Goal: Task Accomplishment & Management: Manage account settings

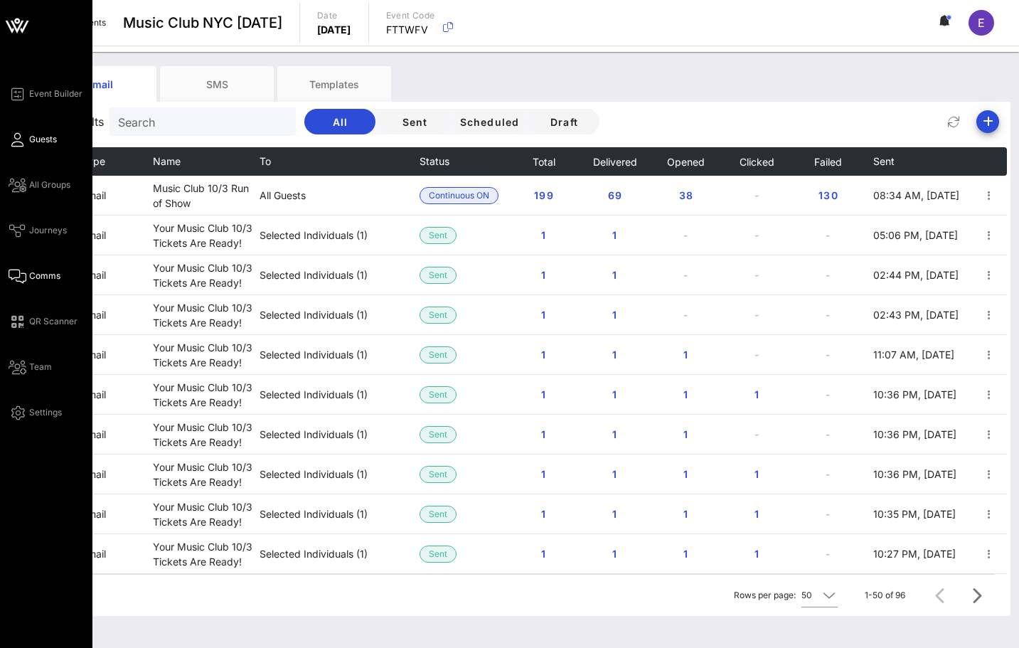
click at [25, 143] on link "Guests" at bounding box center [33, 139] width 48 height 17
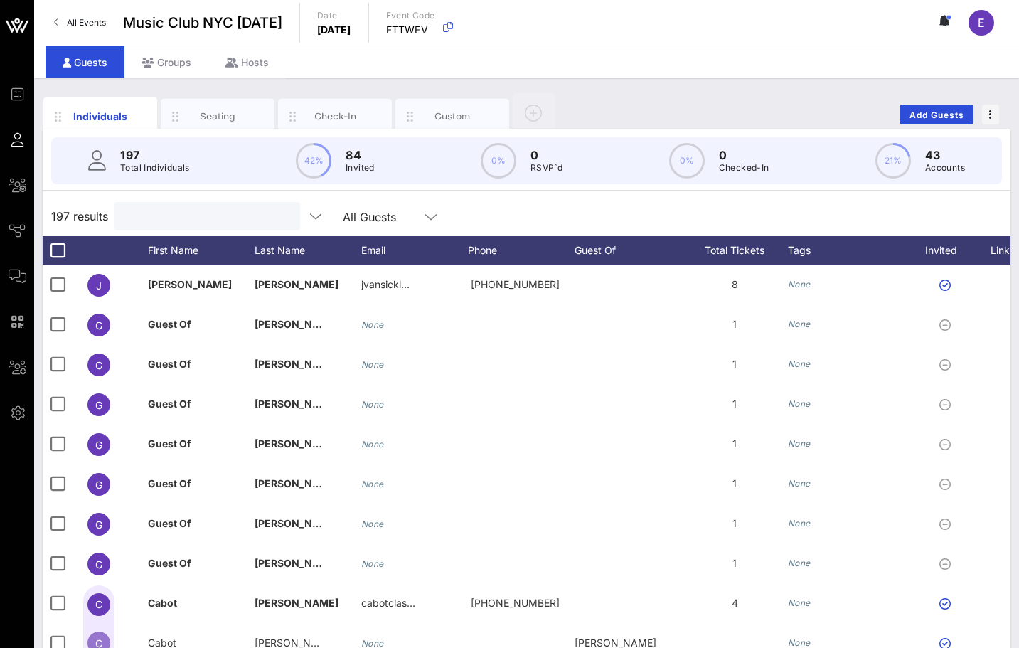
click at [229, 220] on input "text" at bounding box center [205, 216] width 166 height 18
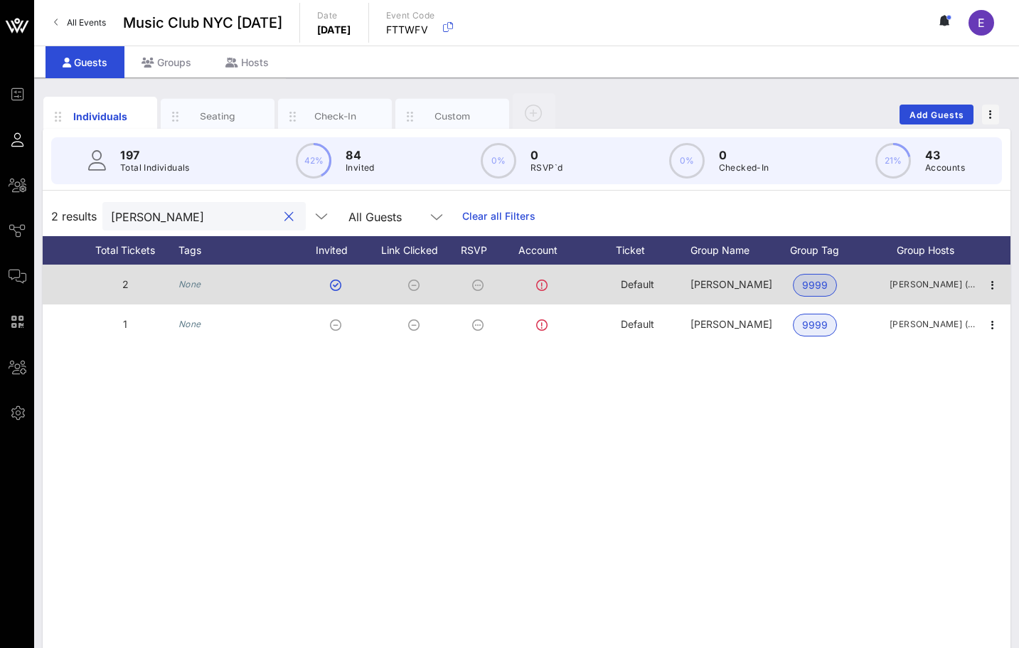
scroll to position [0, 551]
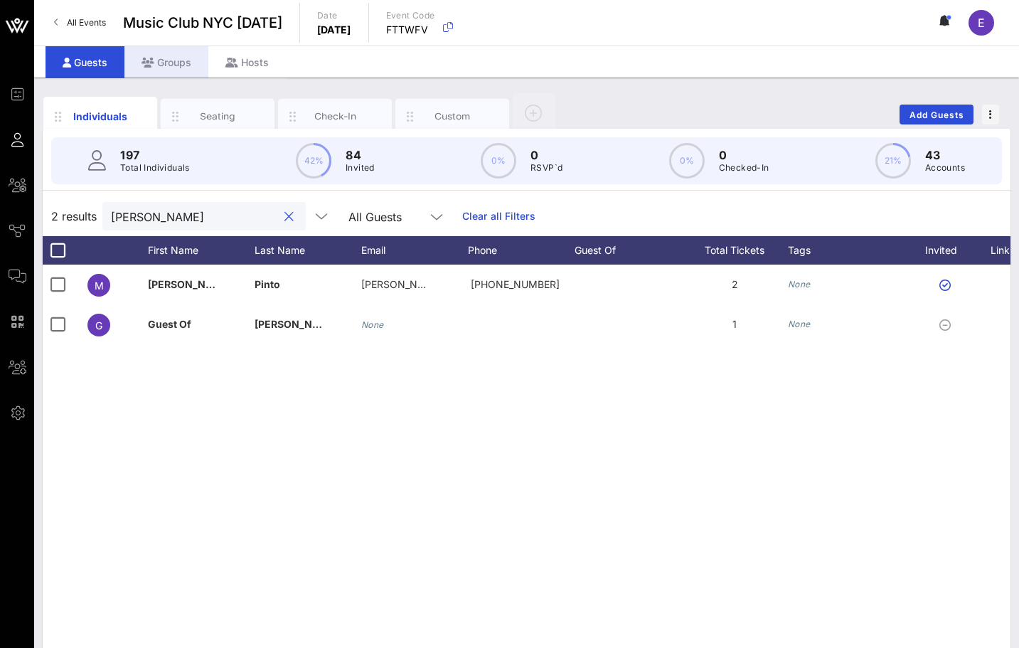
type input "[PERSON_NAME]"
click at [173, 60] on div "Groups" at bounding box center [166, 62] width 84 height 32
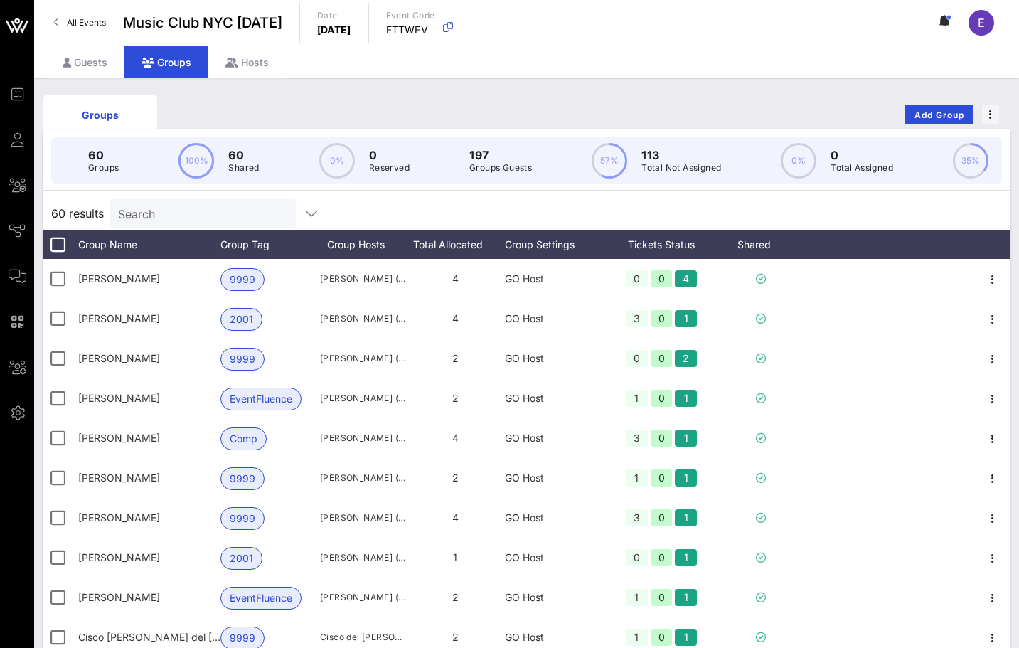
click at [63, 14] on link "All Events" at bounding box center [80, 22] width 69 height 23
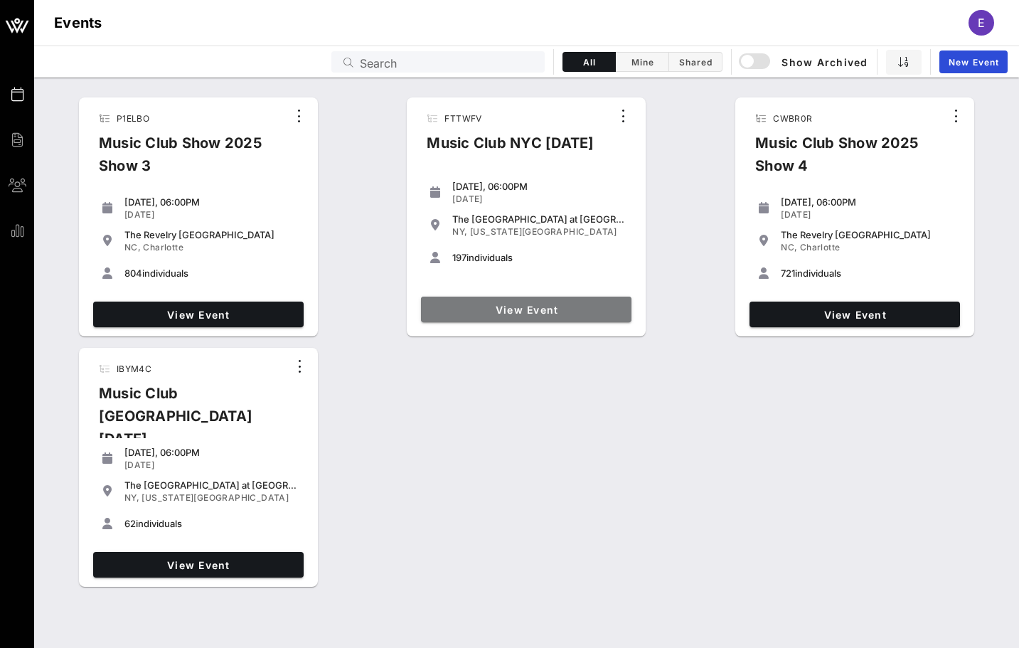
click at [472, 301] on link "View Event" at bounding box center [526, 310] width 211 height 26
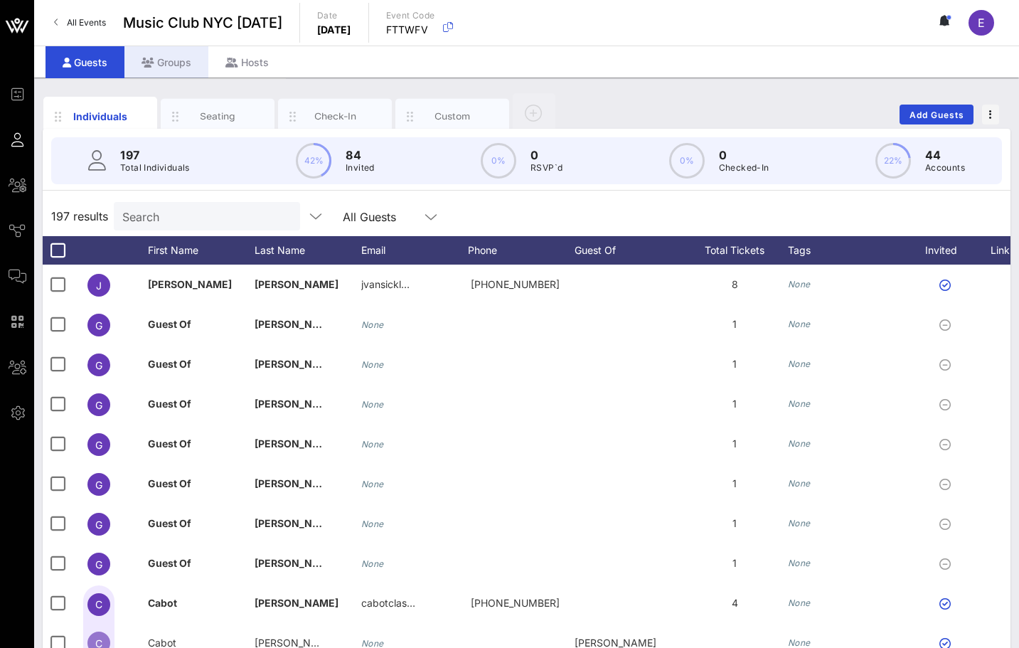
click at [168, 62] on div "Groups" at bounding box center [166, 62] width 84 height 32
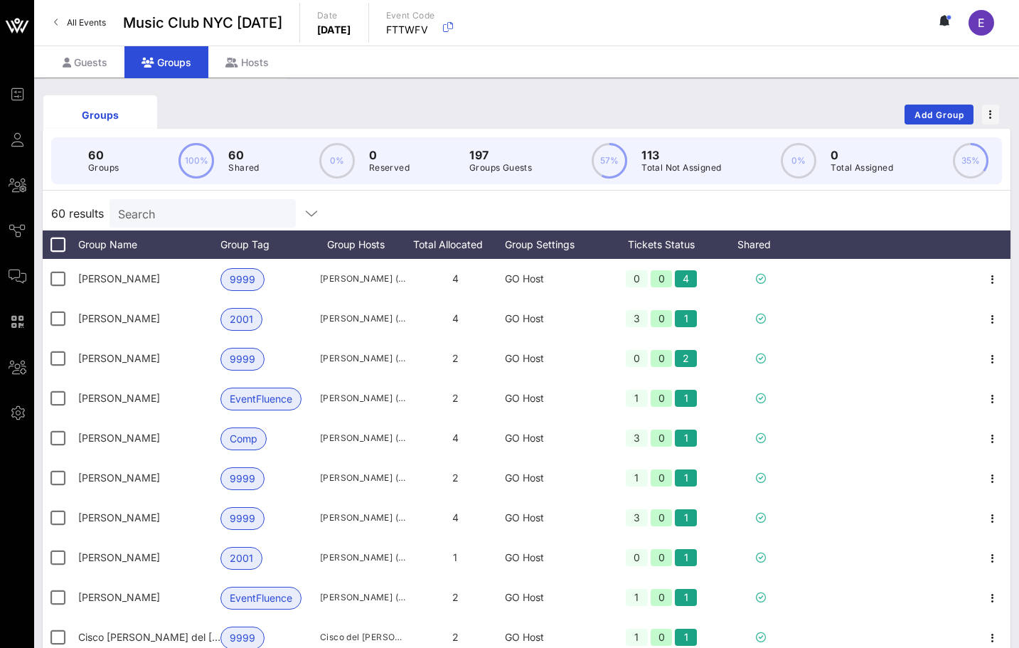
click at [104, 18] on span "All Events" at bounding box center [86, 22] width 39 height 11
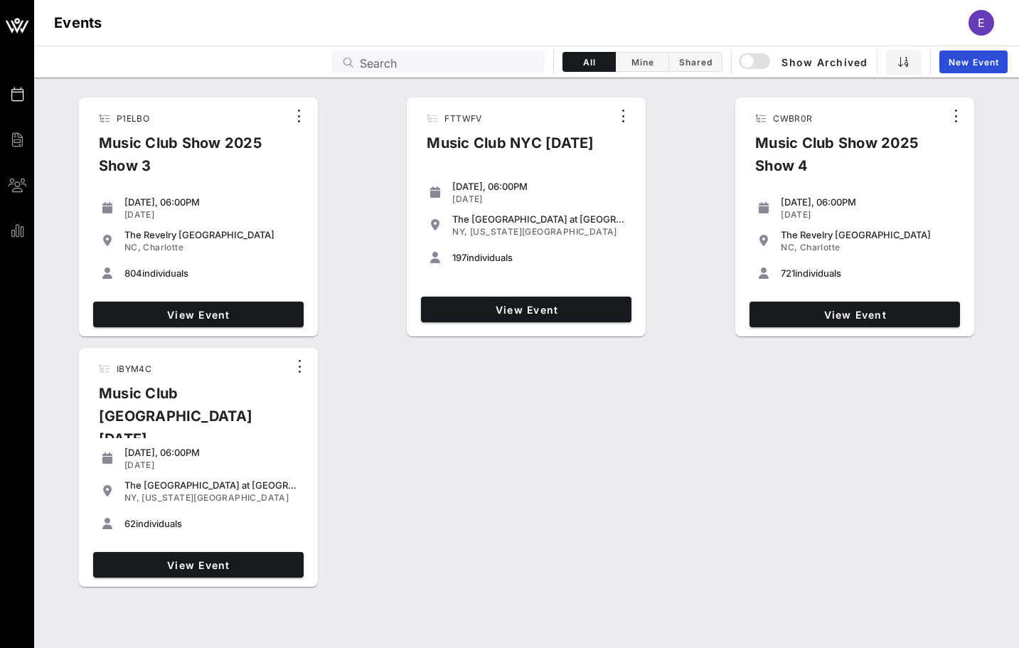
drag, startPoint x: 474, startPoint y: 482, endPoint x: 170, endPoint y: 260, distance: 376.7
click at [176, 263] on div "P1ELBO Music Club Show 2025 Show 3 [DATE], 06:00PM [DATE] The [GEOGRAPHIC_DATA]…" at bounding box center [526, 342] width 985 height 501
click at [253, 218] on div "[DATE]" at bounding box center [211, 214] width 174 height 11
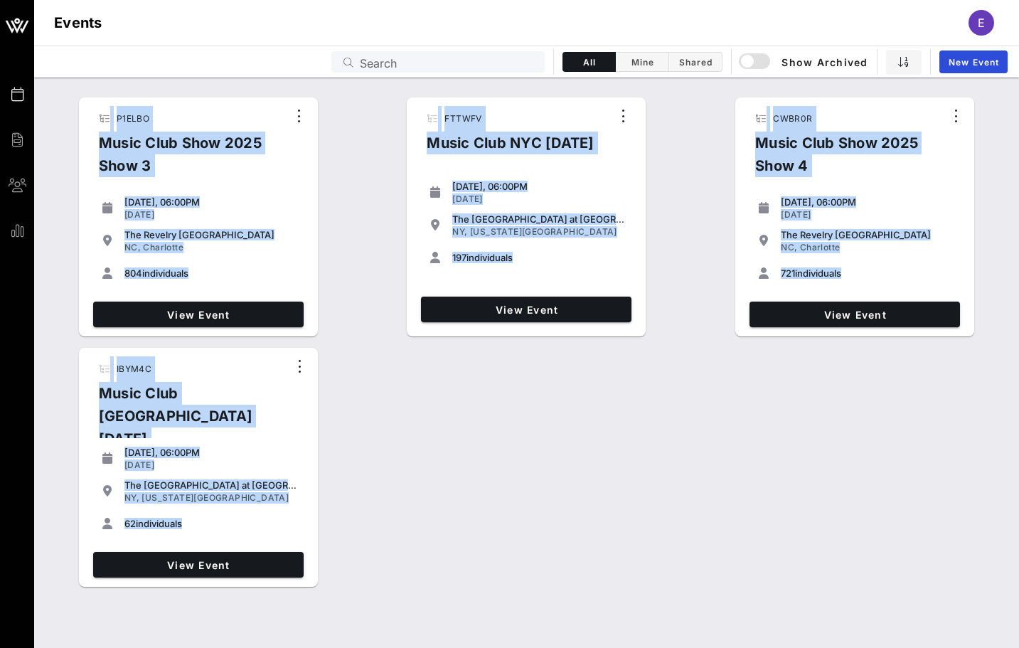
drag, startPoint x: 405, startPoint y: 480, endPoint x: 198, endPoint y: 90, distance: 441.0
click at [198, 90] on div "P1ELBO Music Club Show 2025 Show 3 [DATE], 06:00PM [DATE] The [GEOGRAPHIC_DATA]…" at bounding box center [527, 339] width 968 height 507
click at [366, 152] on div "P1ELBO Music Club Show 2025 Show 3 [DATE], 06:00PM [DATE] The [GEOGRAPHIC_DATA]…" at bounding box center [526, 342] width 985 height 501
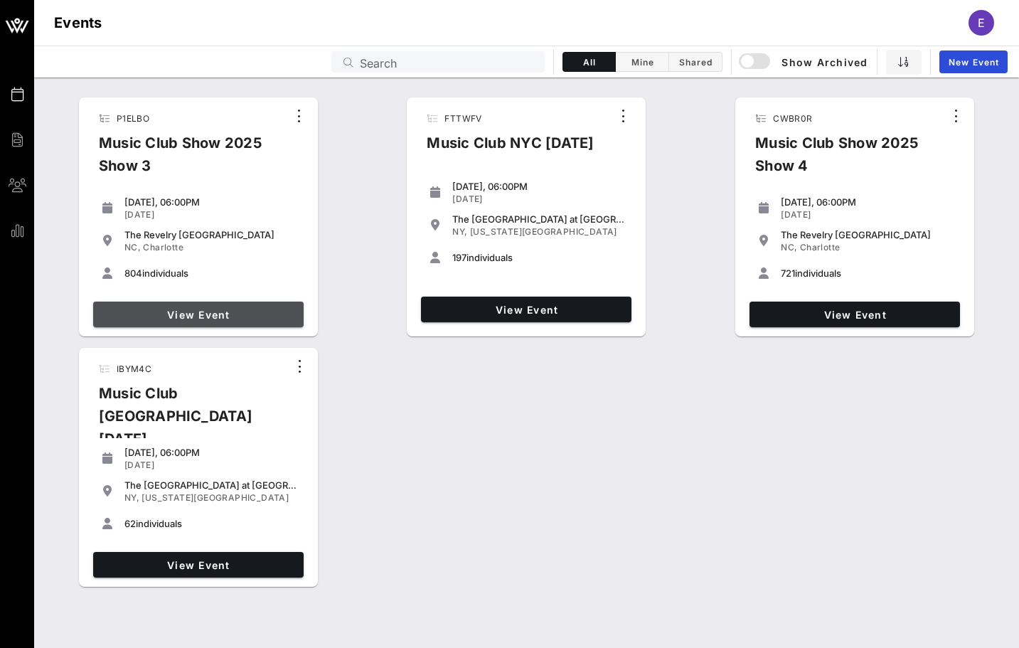
click at [211, 307] on link "View Event" at bounding box center [198, 315] width 211 height 26
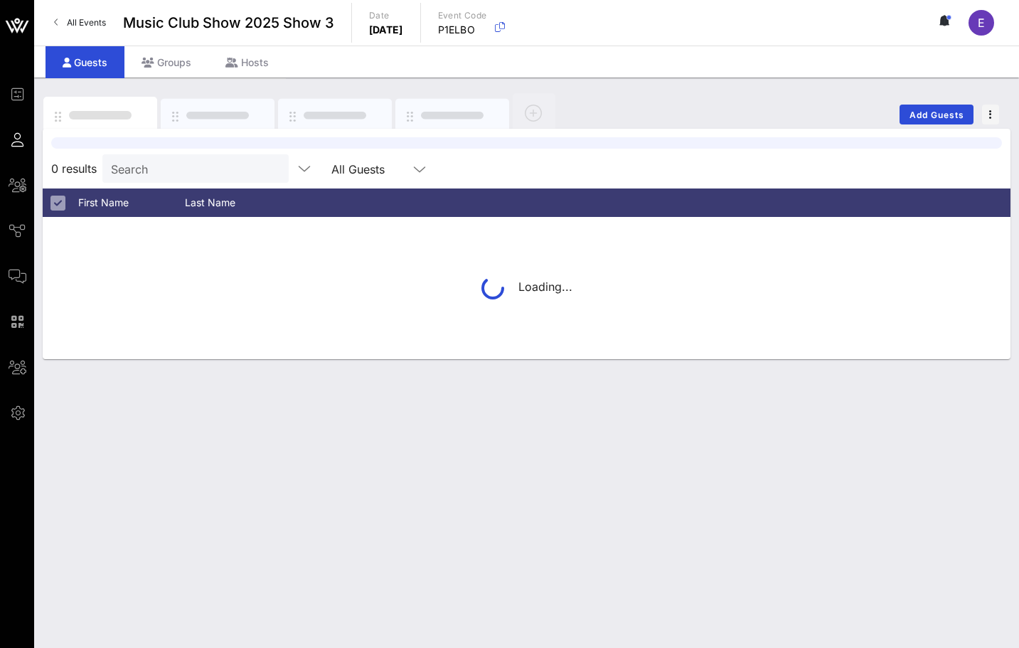
click at [171, 149] on div at bounding box center [526, 142] width 951 height 11
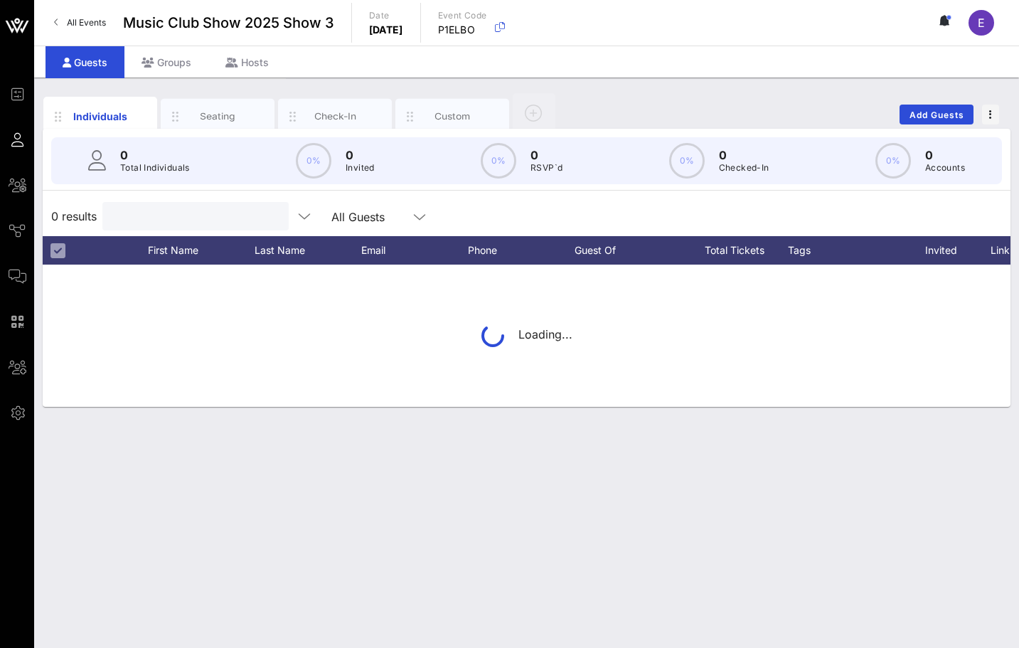
click at [168, 213] on input "text" at bounding box center [194, 216] width 166 height 18
paste input "[EMAIL_ADDRESS][DOMAIN_NAME]"
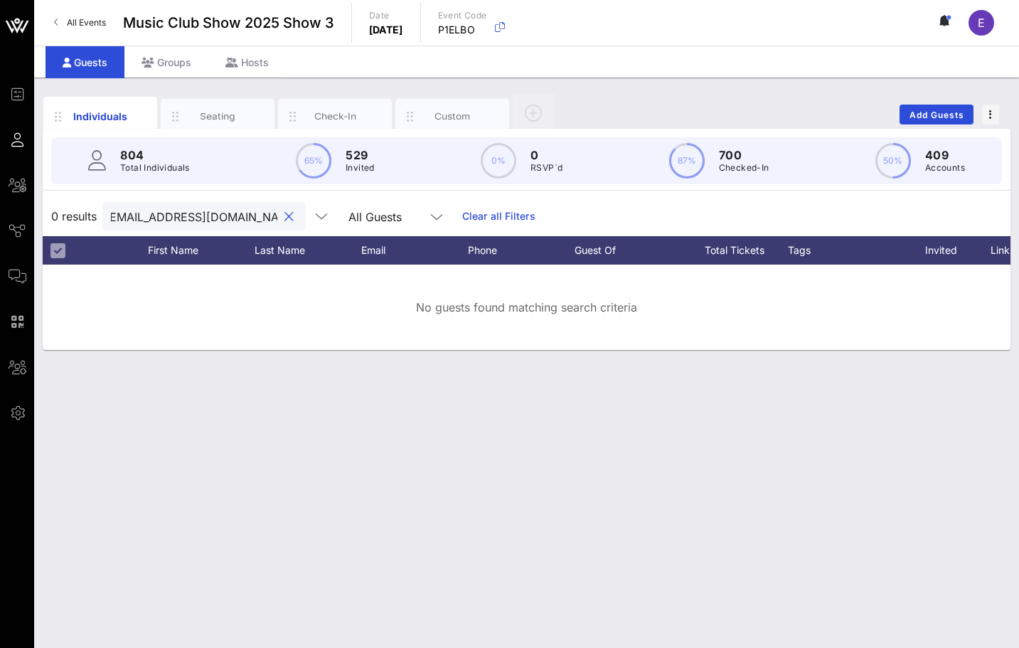
click at [176, 216] on input "[EMAIL_ADDRESS][DOMAIN_NAME]" at bounding box center [194, 216] width 166 height 18
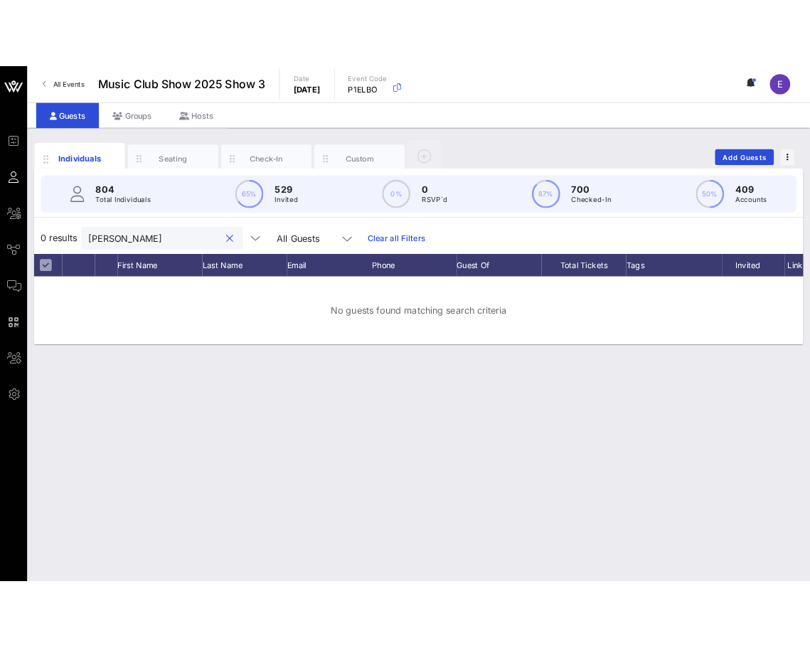
scroll to position [0, 0]
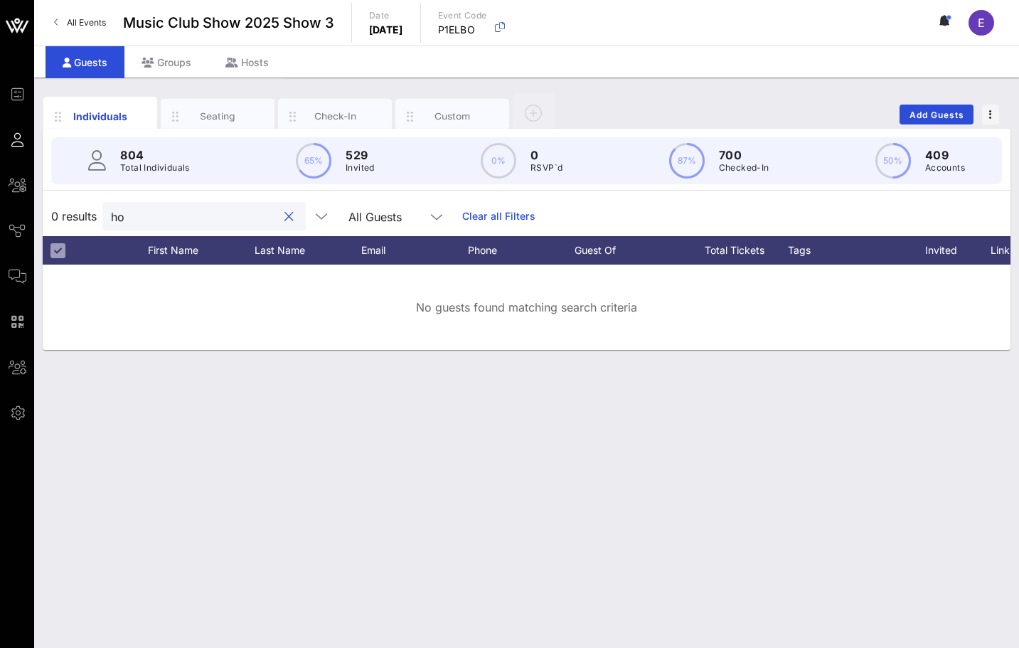
type input "h"
type input "l"
type input "a"
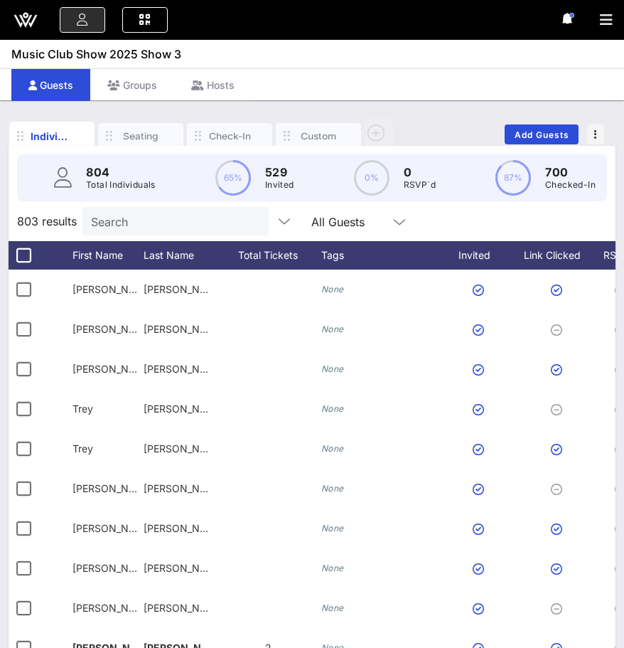
click at [25, 16] on icon at bounding box center [26, 20] width 34 height 34
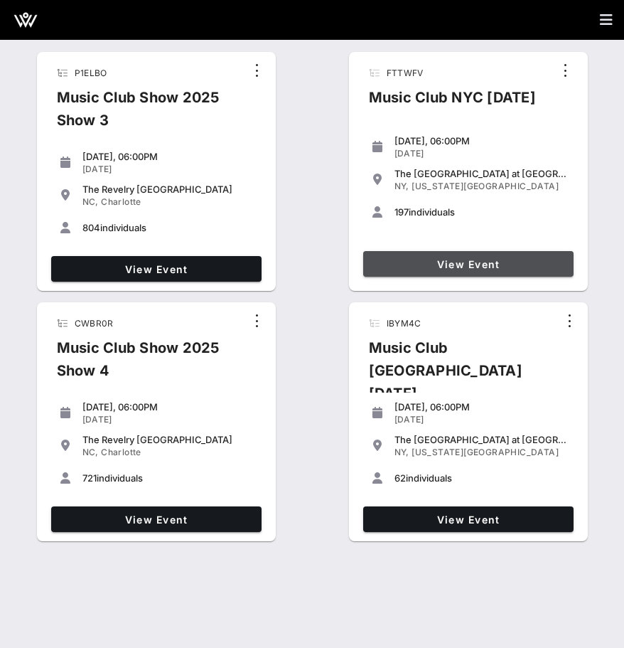
click at [521, 262] on span "View Event" at bounding box center [468, 264] width 199 height 12
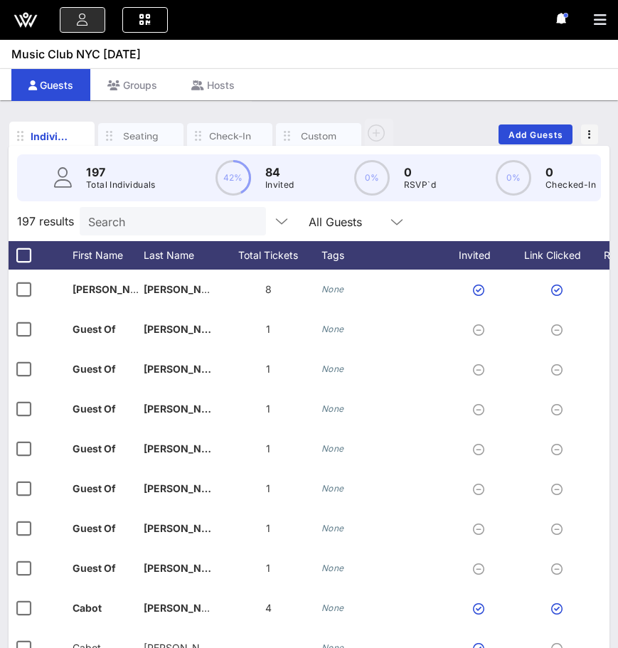
click at [34, 19] on icon at bounding box center [33, 21] width 9 height 12
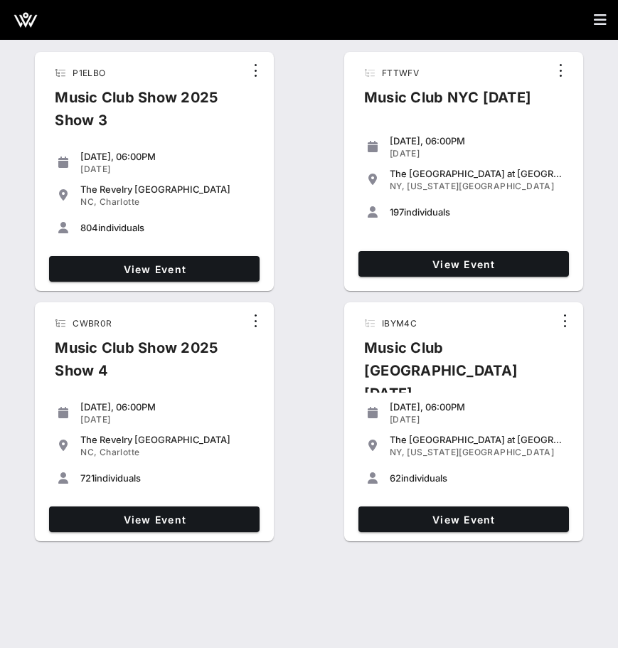
drag, startPoint x: 365, startPoint y: 92, endPoint x: 479, endPoint y: 210, distance: 164.5
click at [479, 210] on div "FTTWFV Music Club NYC [DATE] [DATE], 06:00PM [DATE] The [GEOGRAPHIC_DATA] at [G…" at bounding box center [463, 171] width 239 height 239
click at [479, 210] on div "197 individuals" at bounding box center [477, 211] width 174 height 11
click at [460, 255] on link "View Event" at bounding box center [463, 264] width 211 height 26
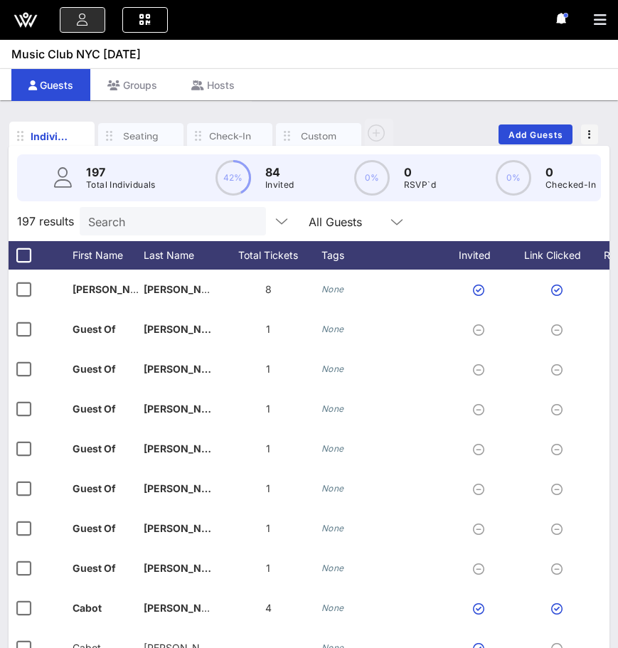
click at [22, 29] on icon at bounding box center [26, 20] width 34 height 34
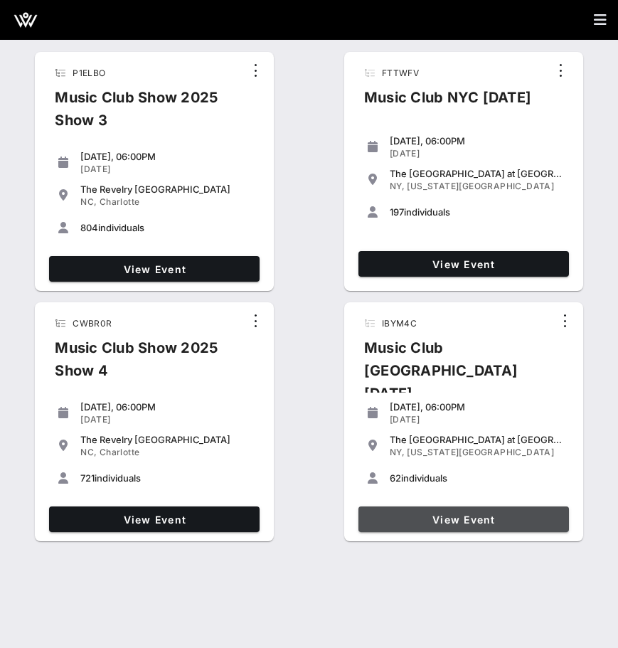
click at [429, 514] on span "View Event" at bounding box center [463, 520] width 199 height 12
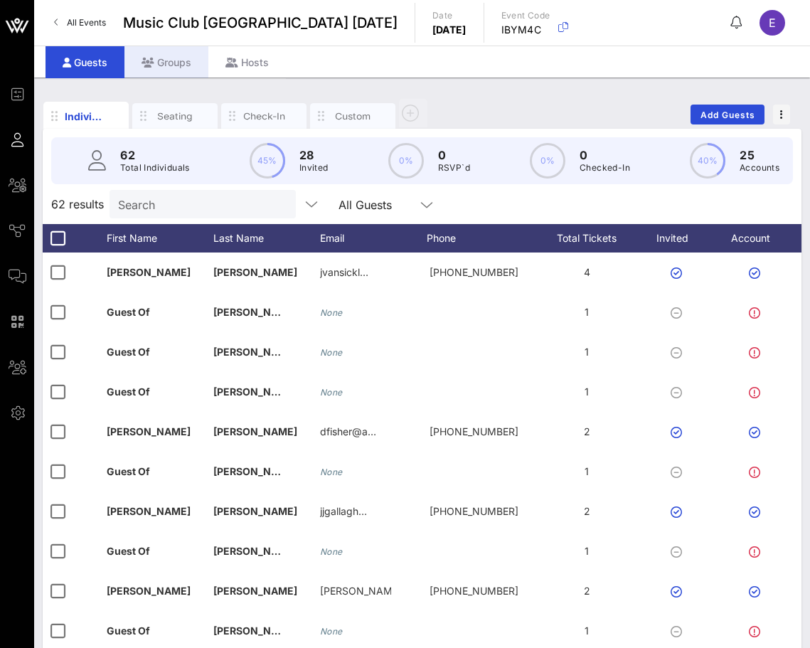
click at [169, 68] on div "Groups" at bounding box center [166, 62] width 84 height 32
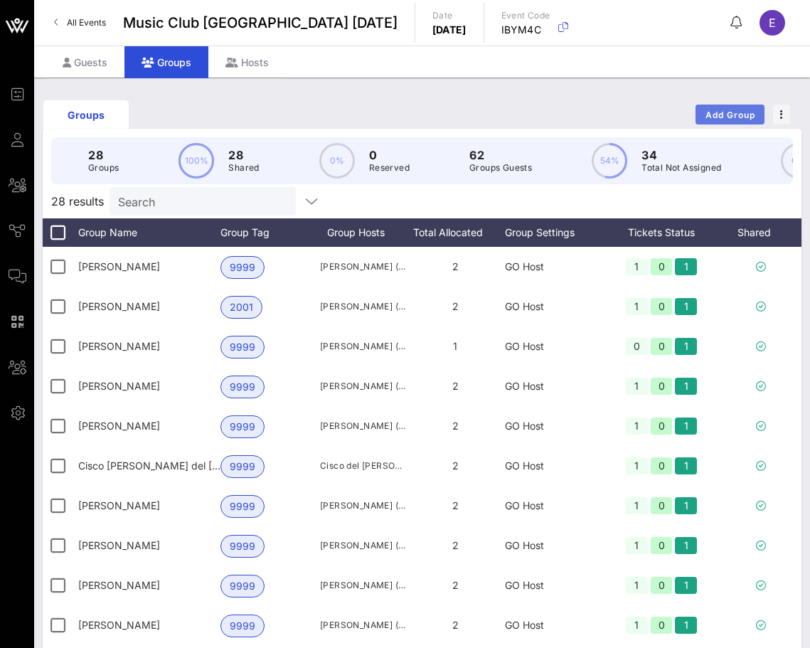
click at [728, 111] on span "Add Group" at bounding box center [730, 115] width 51 height 11
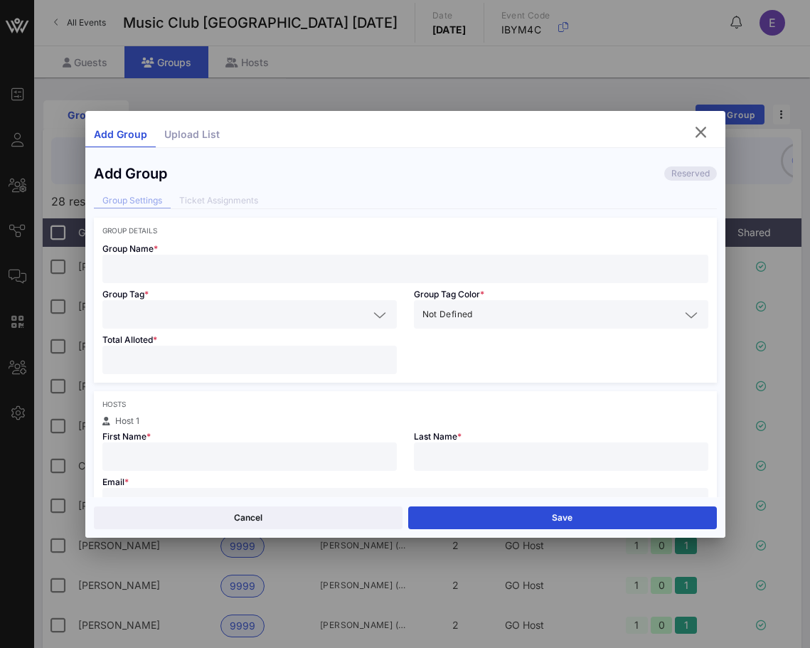
click at [204, 274] on input "text" at bounding box center [405, 269] width 589 height 18
type input "[PERSON_NAME] & [PERSON_NAME]"
click at [161, 313] on input "text" at bounding box center [239, 314] width 257 height 18
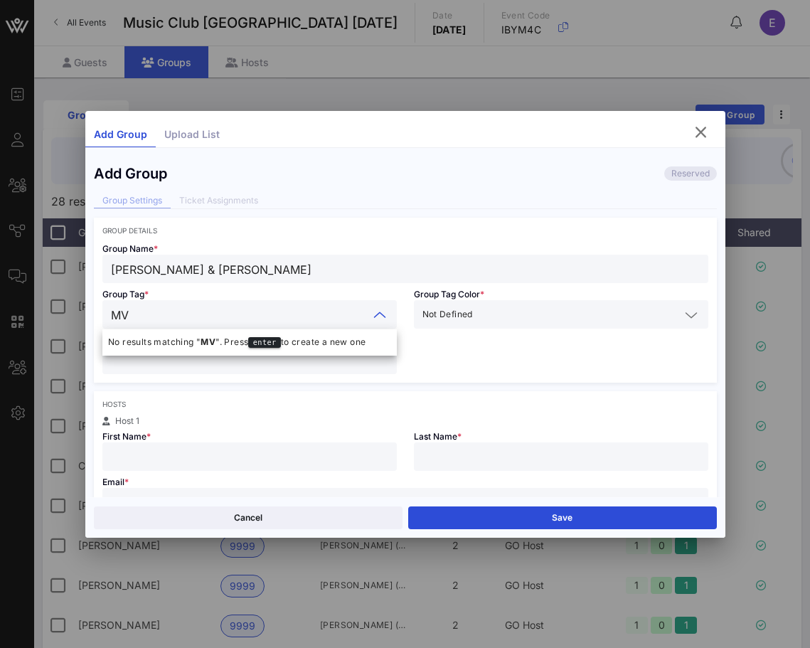
type input "MVA"
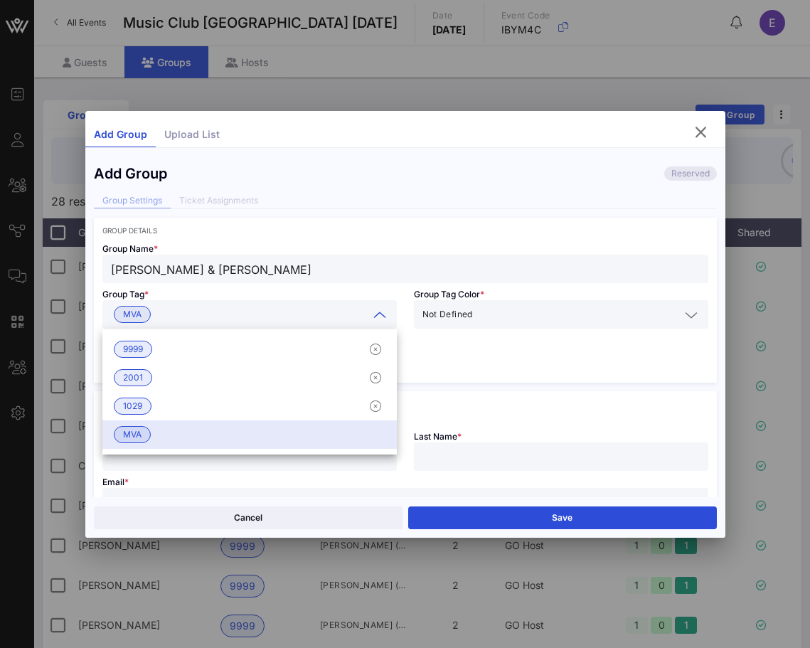
click at [444, 355] on div "Group Name * [PERSON_NAME] & [PERSON_NAME] Group Tag * MVA Group Tag Color * No…" at bounding box center [405, 309] width 623 height 148
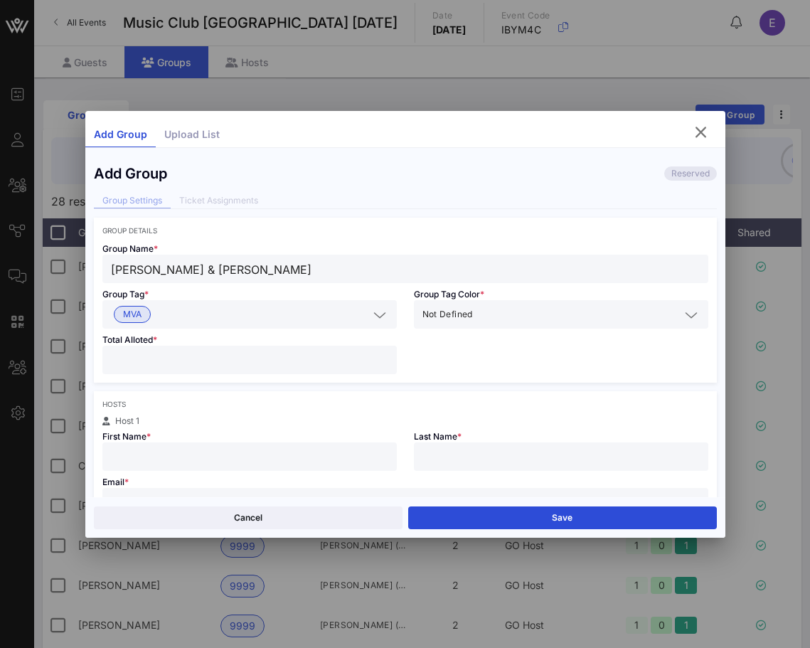
click at [265, 347] on div at bounding box center [249, 360] width 277 height 28
type input "**"
click at [224, 457] on input "text" at bounding box center [249, 456] width 277 height 18
type input "[PERSON_NAME]"
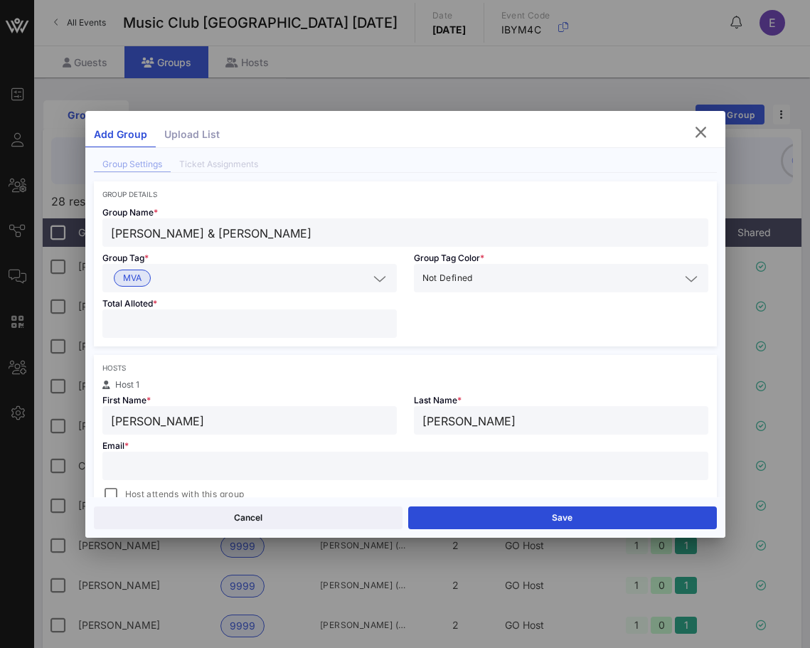
scroll to position [38, 0]
click at [230, 472] on input "text" at bounding box center [405, 464] width 589 height 18
paste input "[EMAIL_ADDRESS][DOMAIN_NAME]"
type input "[EMAIL_ADDRESS][DOMAIN_NAME]"
click at [107, 487] on div at bounding box center [111, 493] width 20 height 20
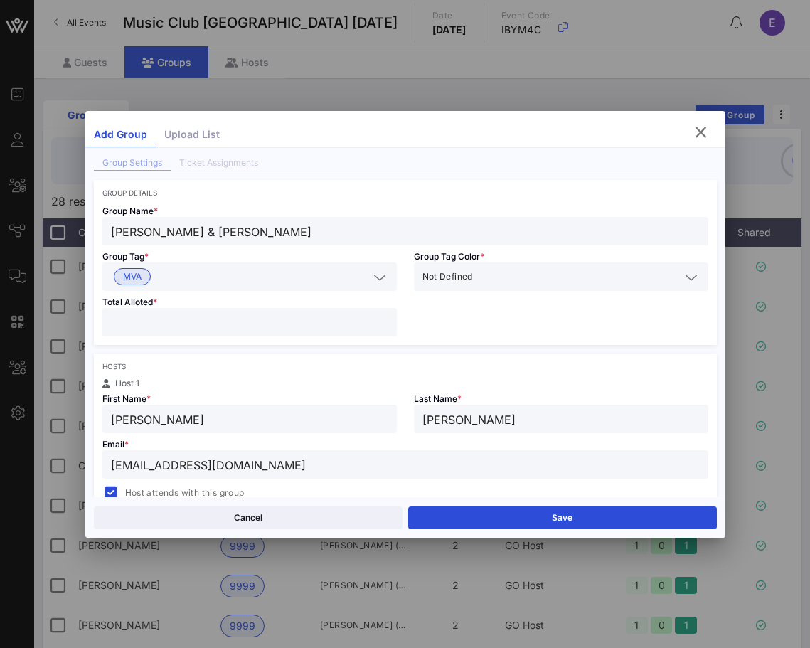
scroll to position [320, 0]
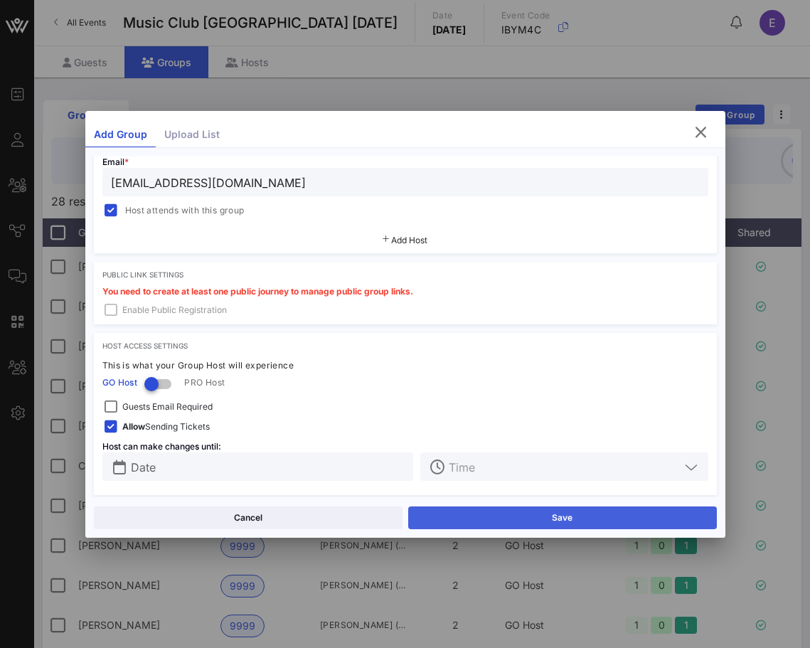
click at [489, 521] on button "Save" at bounding box center [562, 517] width 309 height 23
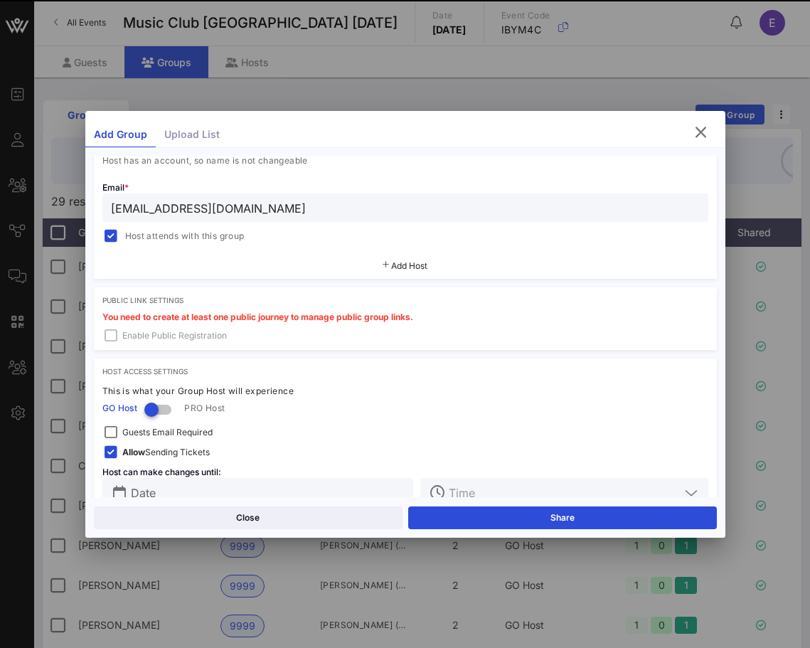
scroll to position [346, 0]
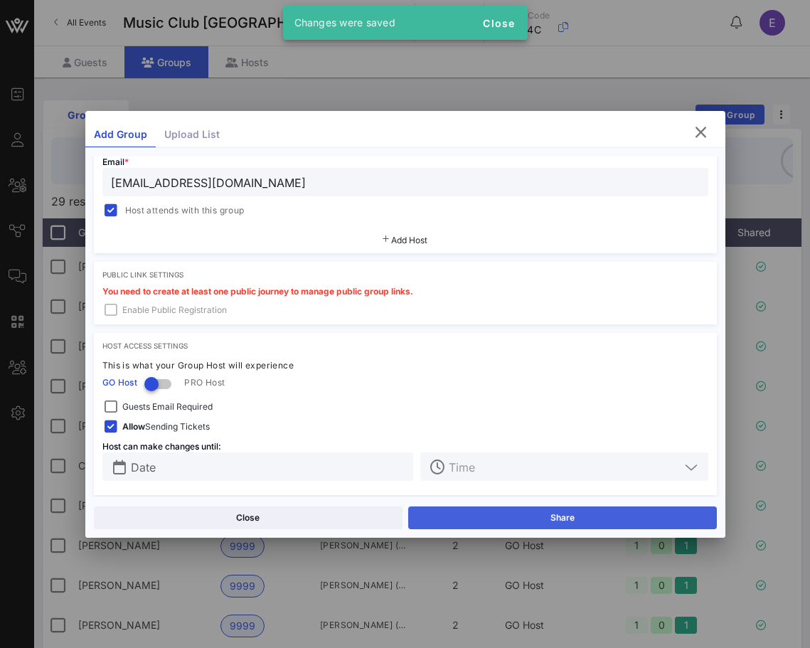
click at [471, 507] on button "Share" at bounding box center [562, 517] width 309 height 23
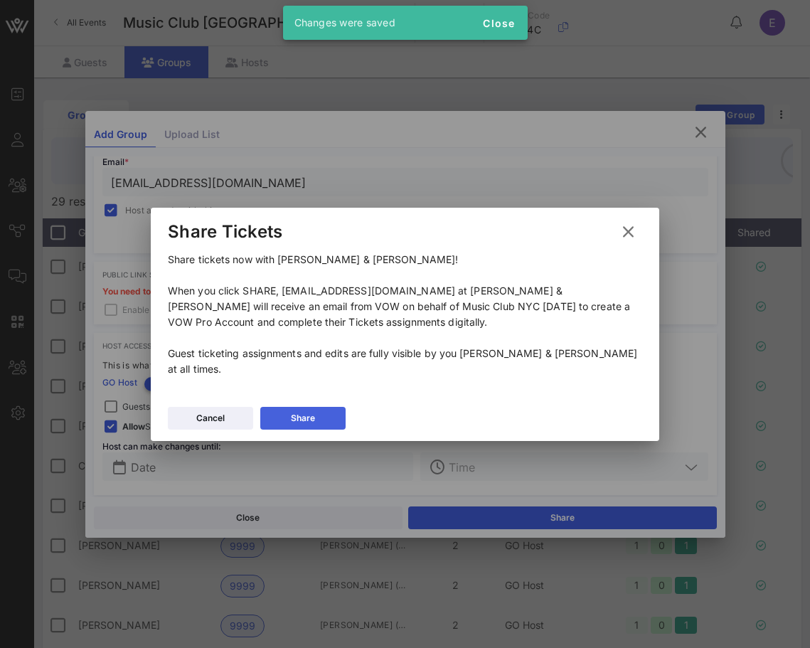
click at [308, 407] on button "Share" at bounding box center [302, 418] width 85 height 23
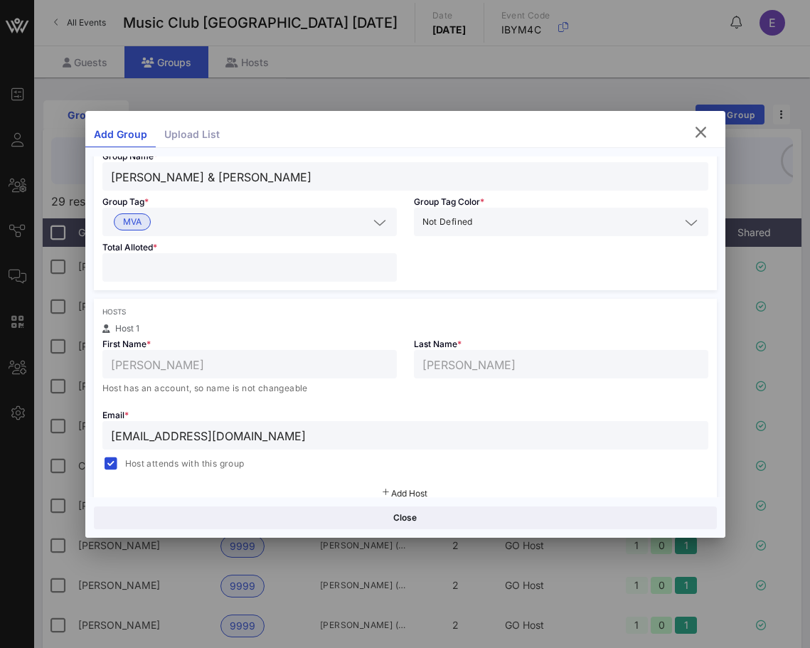
scroll to position [0, 0]
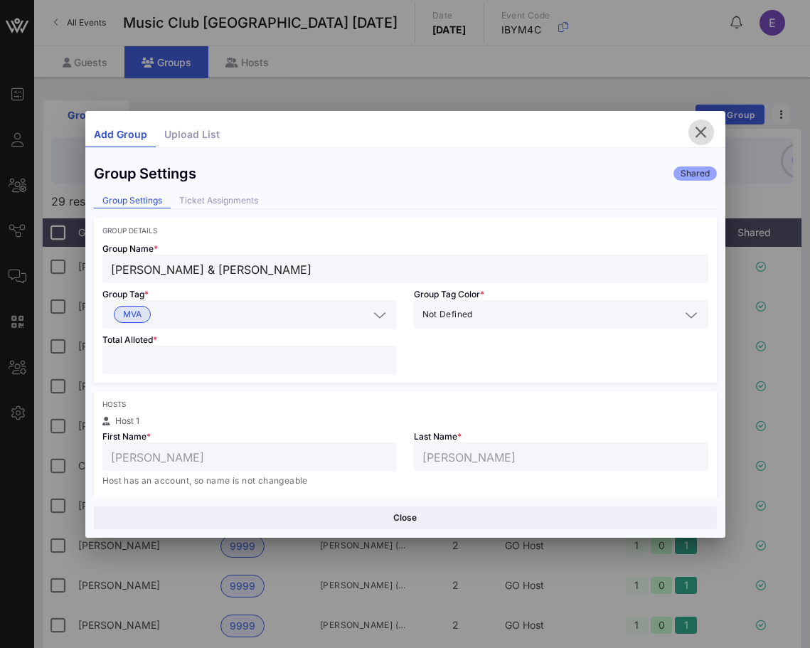
click at [701, 124] on icon "button" at bounding box center [701, 132] width 17 height 17
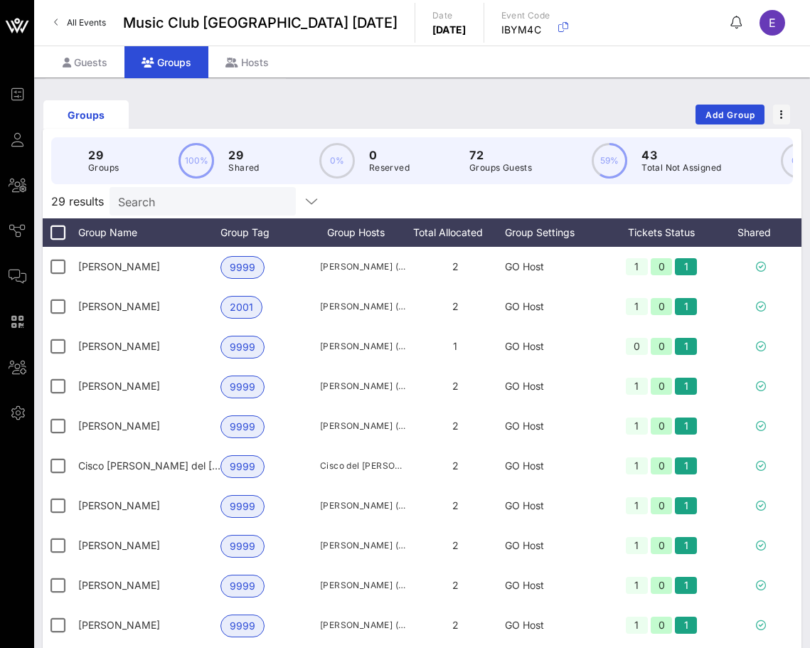
click at [60, 21] on link "All Events" at bounding box center [80, 22] width 69 height 23
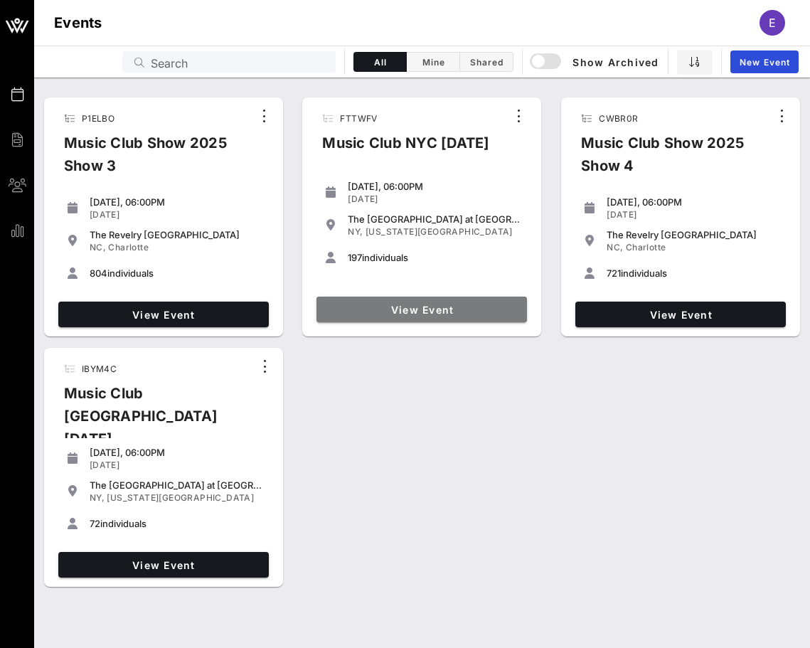
click at [362, 316] on link "View Event" at bounding box center [421, 310] width 211 height 26
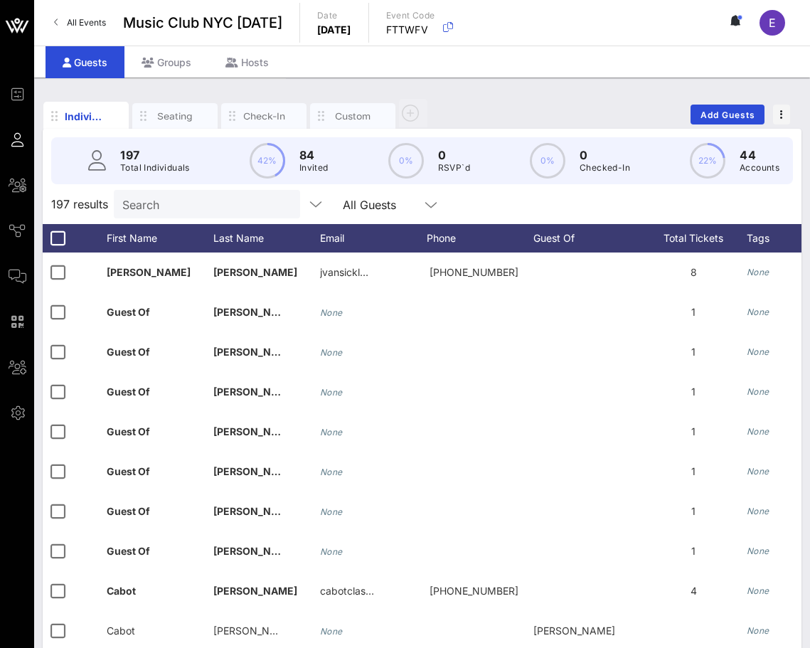
click at [97, 20] on span "All Events" at bounding box center [86, 22] width 39 height 11
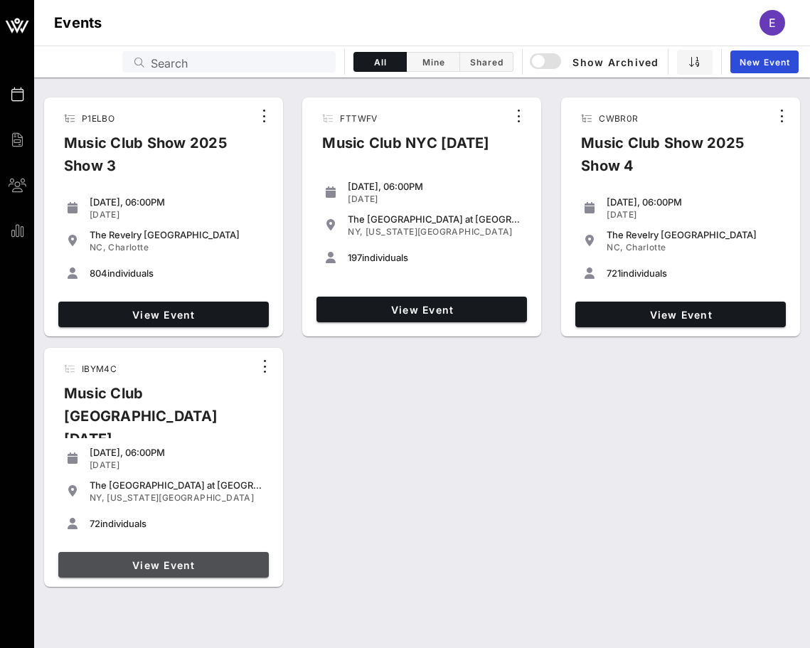
click at [208, 559] on span "View Event" at bounding box center [163, 565] width 199 height 12
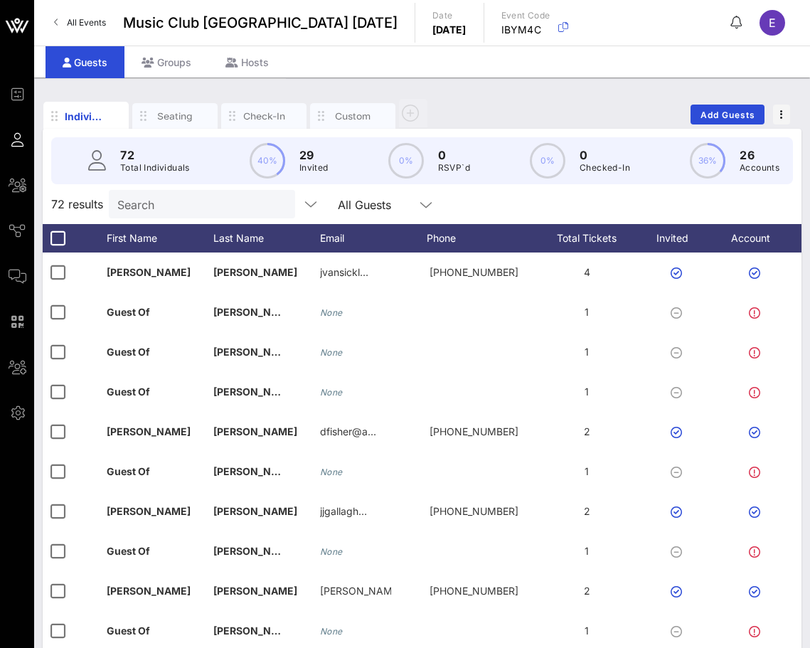
click at [171, 211] on input "Search" at bounding box center [200, 204] width 166 height 18
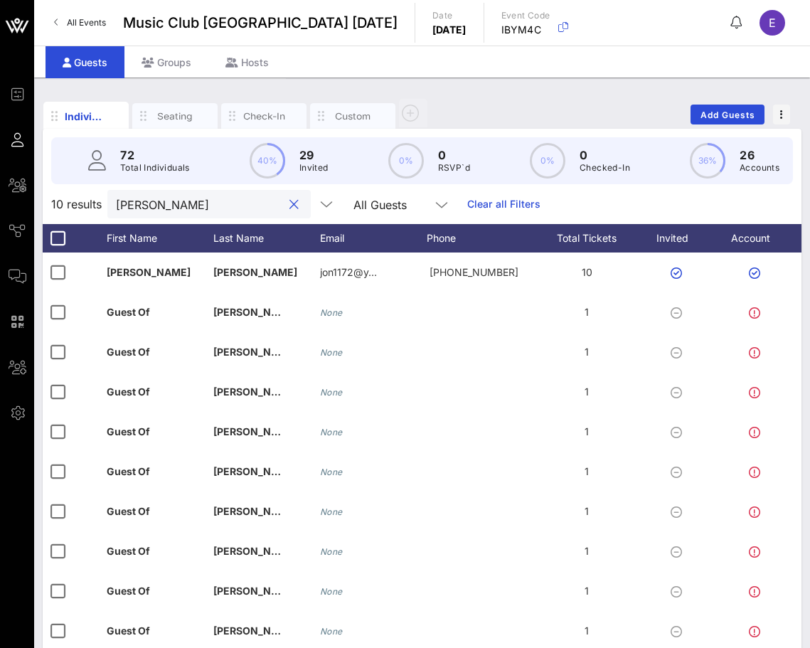
type input "[PERSON_NAME]"
click at [78, 18] on span "All Events" at bounding box center [86, 22] width 39 height 11
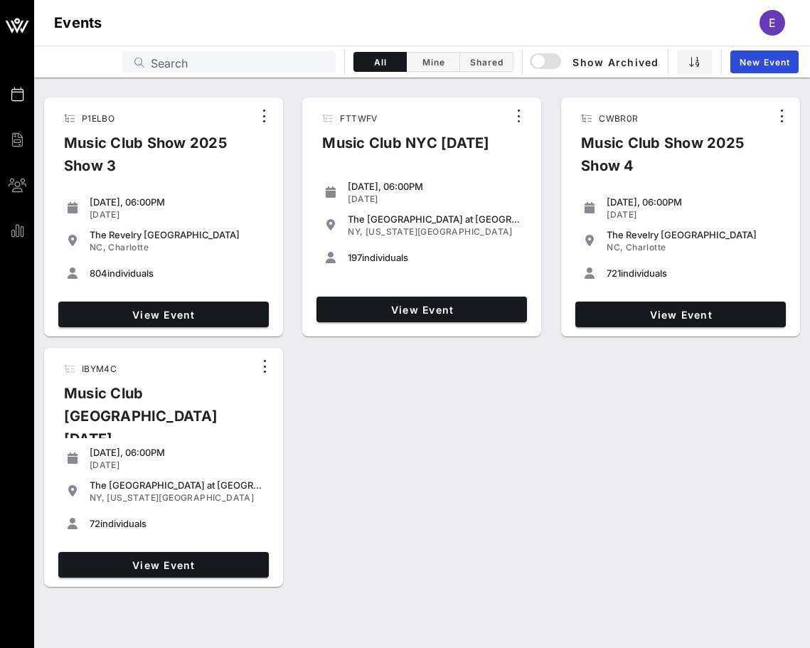
drag, startPoint x: 186, startPoint y: 383, endPoint x: 204, endPoint y: 514, distance: 132.1
click at [204, 514] on div "IBYM4C Music Club [GEOGRAPHIC_DATA] [DATE] [DATE], 06:00PM [DATE] The [GEOGRAPH…" at bounding box center [163, 467] width 239 height 239
click at [204, 515] on div "72 individuals" at bounding box center [177, 523] width 174 height 17
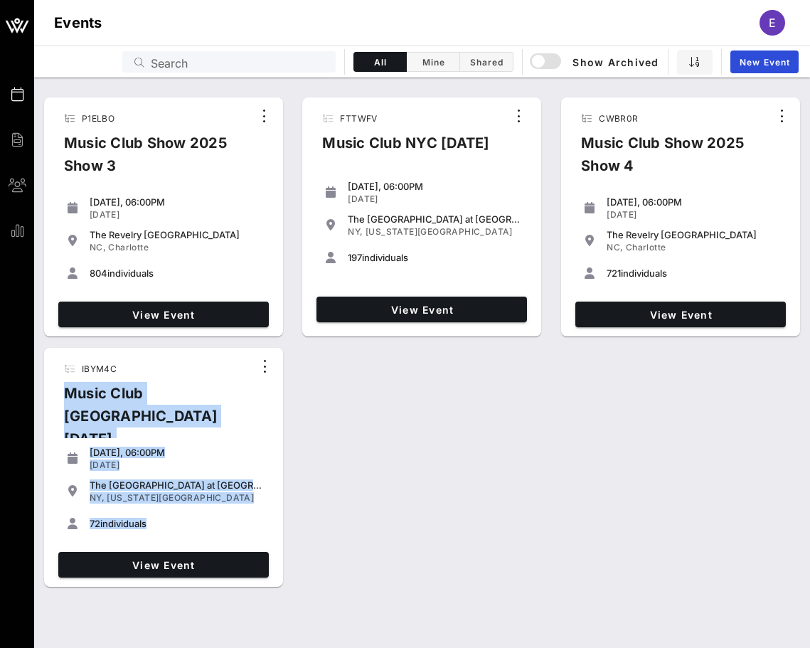
drag, startPoint x: 204, startPoint y: 514, endPoint x: 192, endPoint y: 376, distance: 139.2
click at [192, 376] on div "IBYM4C Music Club [GEOGRAPHIC_DATA] [DATE] [DATE], 06:00PM [DATE] The [GEOGRAPH…" at bounding box center [163, 467] width 239 height 239
click at [192, 376] on div "IBYM4C Music Club [GEOGRAPHIC_DATA] [DATE]" at bounding box center [153, 408] width 201 height 105
drag, startPoint x: 192, startPoint y: 376, endPoint x: 280, endPoint y: 504, distance: 155.6
click at [280, 504] on div "IBYM4C Music Club [GEOGRAPHIC_DATA] [DATE] [DATE], 06:00PM [DATE] The [GEOGRAPH…" at bounding box center [163, 467] width 239 height 239
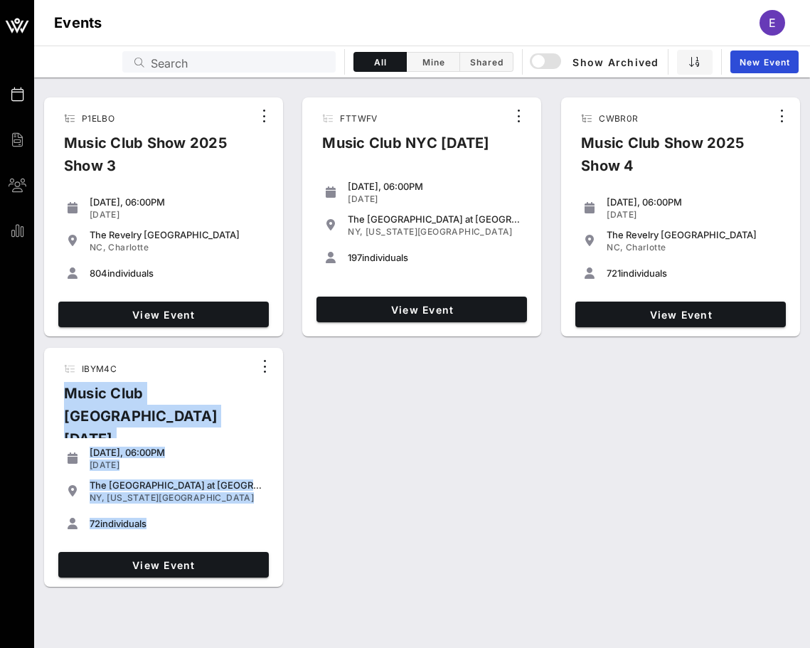
click at [289, 504] on div "P1ELBO Music Club Show 2025 Show 3 [DATE], 06:00PM [DATE] The [GEOGRAPHIC_DATA]…" at bounding box center [422, 342] width 776 height 501
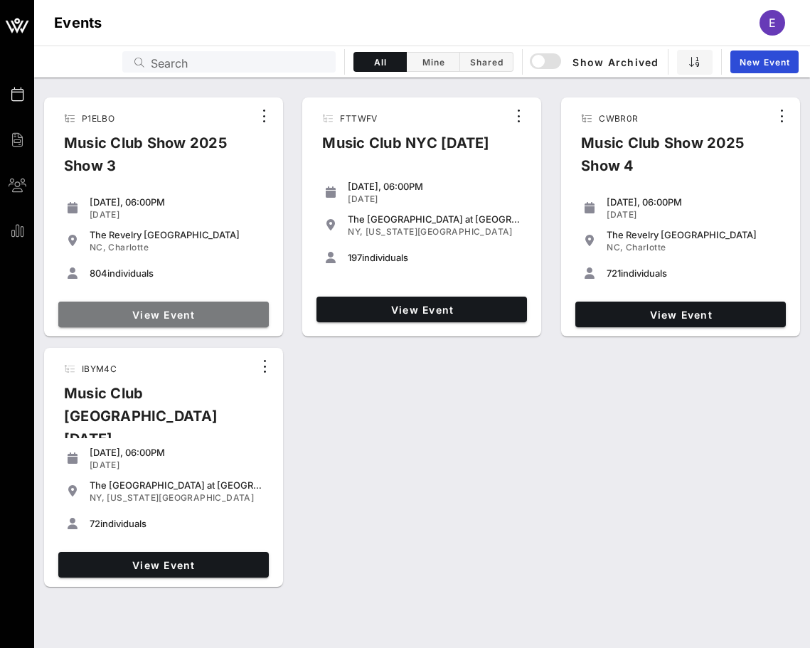
click at [250, 309] on span "View Event" at bounding box center [163, 315] width 199 height 12
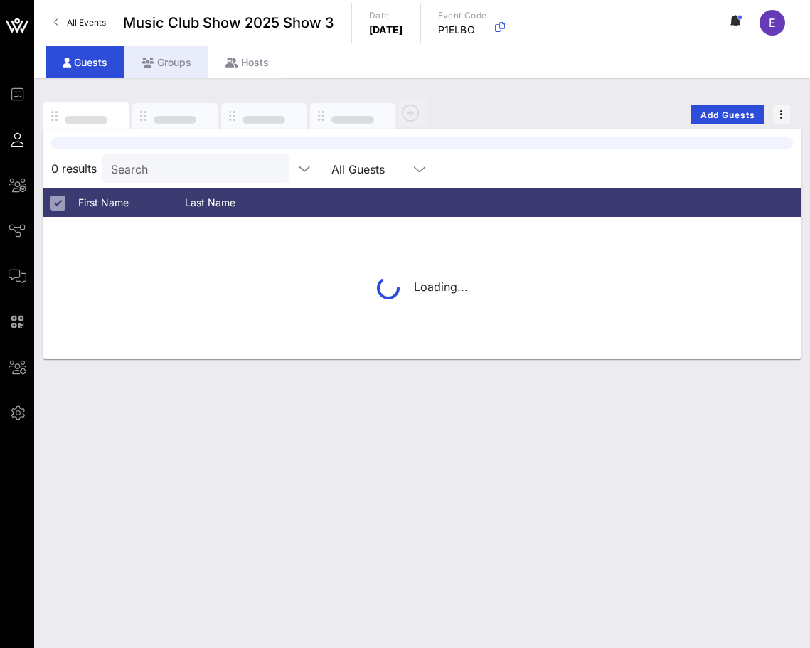
click at [164, 50] on div "Groups" at bounding box center [166, 62] width 84 height 32
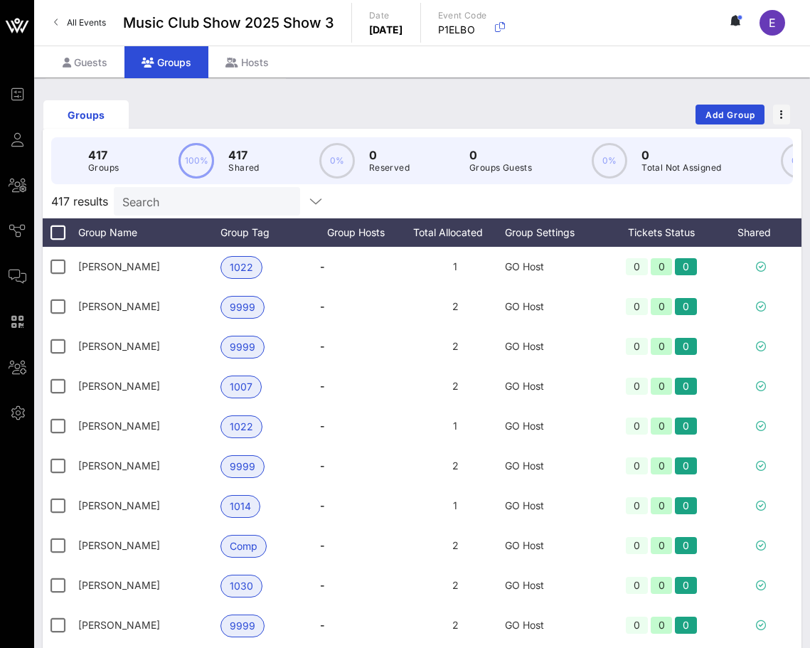
click at [188, 208] on input "Search" at bounding box center [205, 201] width 166 height 18
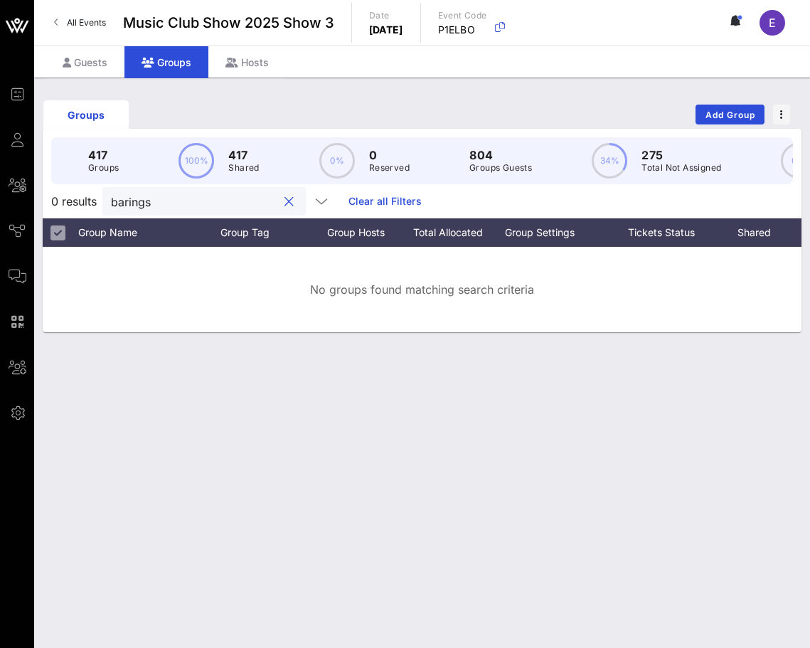
type input "barings"
click at [87, 27] on span "All Events" at bounding box center [86, 22] width 39 height 11
